Goal: Communication & Community: Answer question/provide support

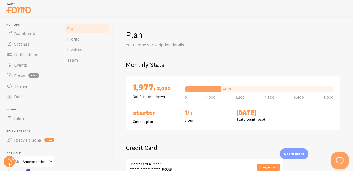
click at [255, 161] on button "Open Beacon popover" at bounding box center [339, 159] width 16 height 16
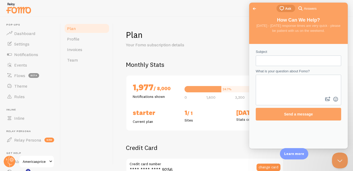
click at [255, 64] on input "Subject" at bounding box center [298, 60] width 77 height 9
type input "z"
type input "My Fomo"
click at [255, 88] on textarea "What is your question about Fomo?" at bounding box center [298, 85] width 84 height 20
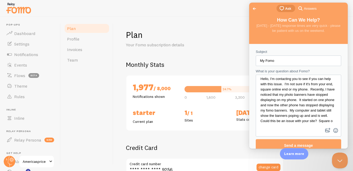
scroll to position [9, 0]
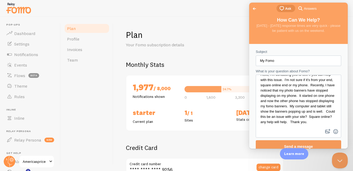
type textarea "Hello, I'm contacting you to see if you can help with this issue. I'm not sure …"
click at [255, 145] on span "Send a message" at bounding box center [298, 146] width 29 height 4
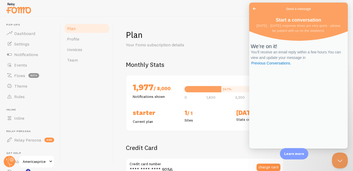
click at [255, 10] on span "Go back" at bounding box center [254, 9] width 6 height 6
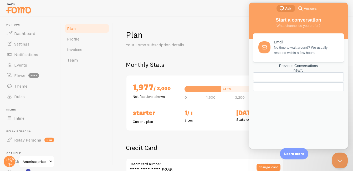
click at [244, 29] on div "Plan Your Fomo subscription details Monthly Stats 1,977 / 8,000 Notifications s…" at bounding box center [233, 94] width 240 height 154
click at [255, 157] on button "Close Beacon popover" at bounding box center [339, 159] width 16 height 16
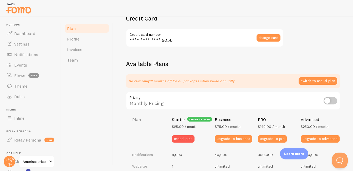
scroll to position [178, 0]
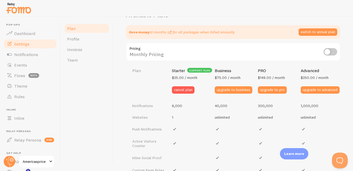
click at [26, 44] on span "Settings" at bounding box center [21, 43] width 15 height 5
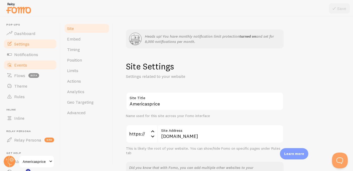
click at [23, 62] on span "Events" at bounding box center [20, 64] width 13 height 5
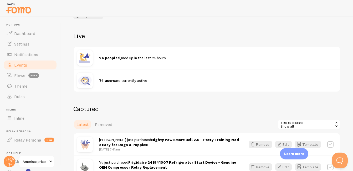
scroll to position [41, 0]
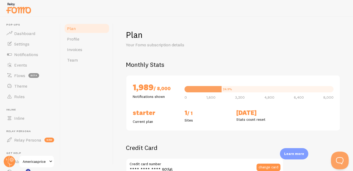
click at [255, 159] on button "Open Beacon popover" at bounding box center [339, 159] width 16 height 16
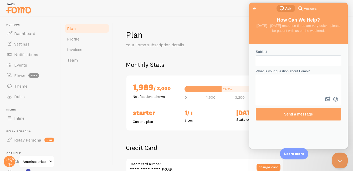
click at [255, 7] on span "Answers" at bounding box center [310, 8] width 13 height 5
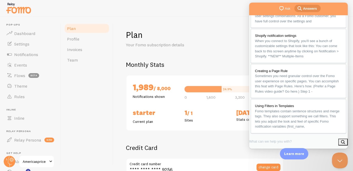
scroll to position [111, 0]
drag, startPoint x: 344, startPoint y: 56, endPoint x: 601, endPoint y: 142, distance: 271.1
click at [255, 11] on span "chat-square" at bounding box center [281, 8] width 6 height 6
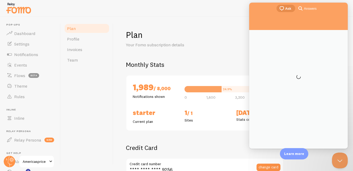
scroll to position [0, 0]
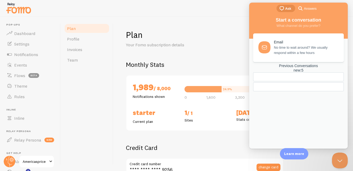
click at [255, 73] on div "Previous Conversations new : 5" at bounding box center [298, 68] width 91 height 9
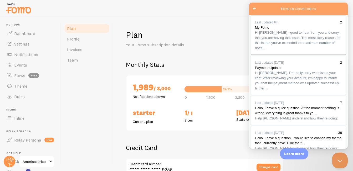
scroll to position [4, 0]
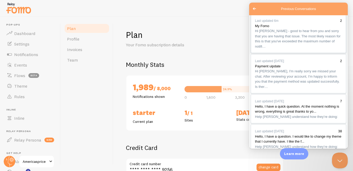
click at [255, 49] on span "Hi John - good to hear from you and sorry that you are having that issue. The m…" at bounding box center [298, 38] width 87 height 20
type textarea "I never thought about that. Thank you. It sure makes me feel better knowing tha…"
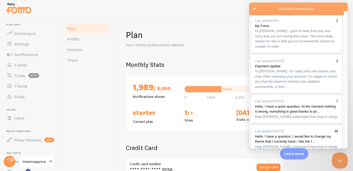
click at [255, 151] on button "Close" at bounding box center [254, 154] width 9 height 7
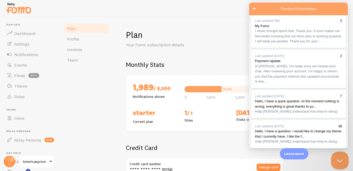
click at [255, 160] on button "Close Beacon popover" at bounding box center [339, 159] width 16 height 16
